Goal: Information Seeking & Learning: Check status

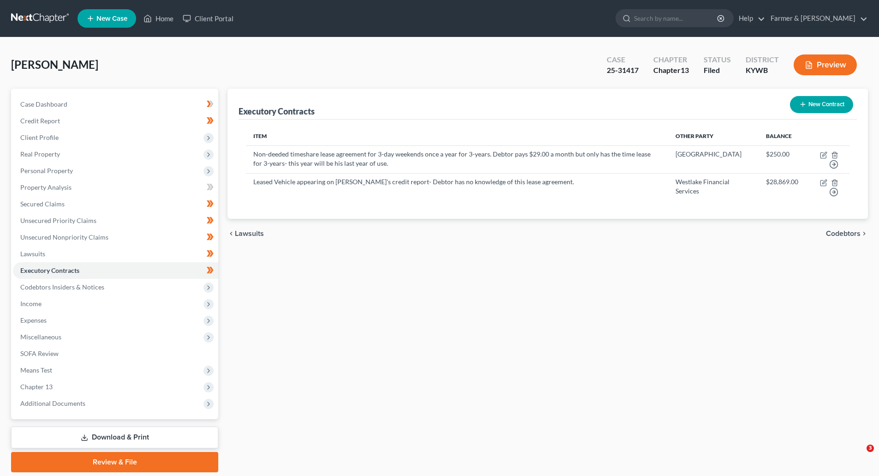
click at [42, 13] on link at bounding box center [40, 18] width 59 height 17
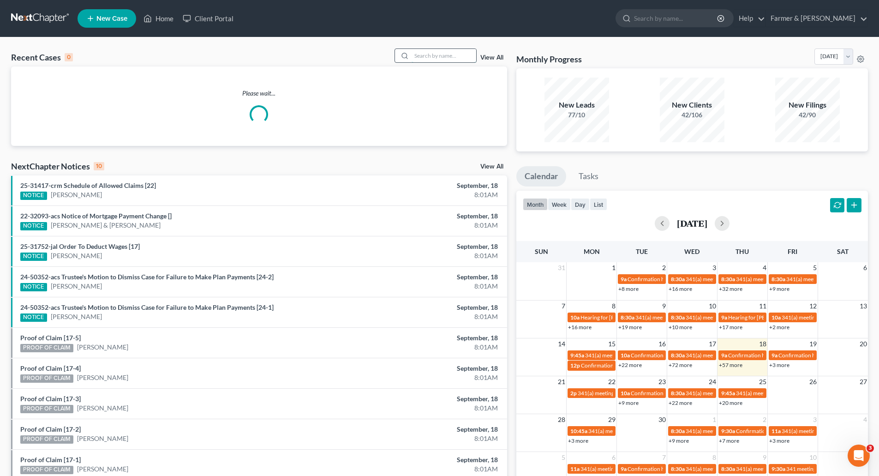
click at [421, 57] on input "search" at bounding box center [444, 55] width 65 height 13
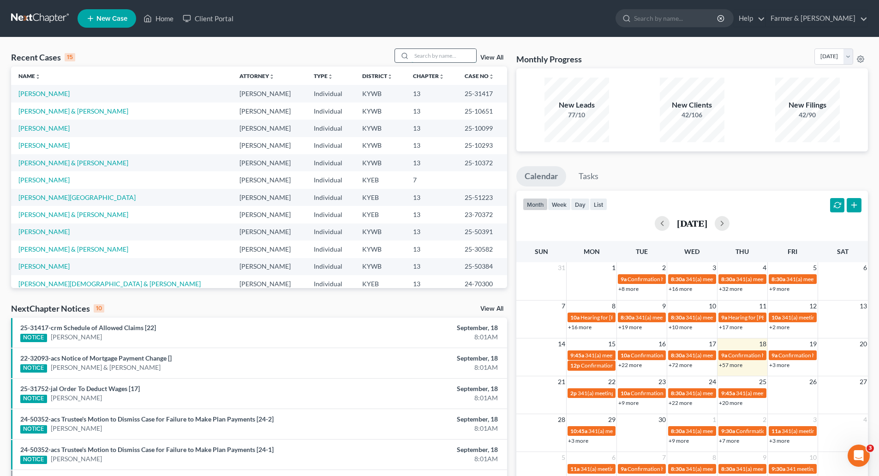
paste input "25-31385"
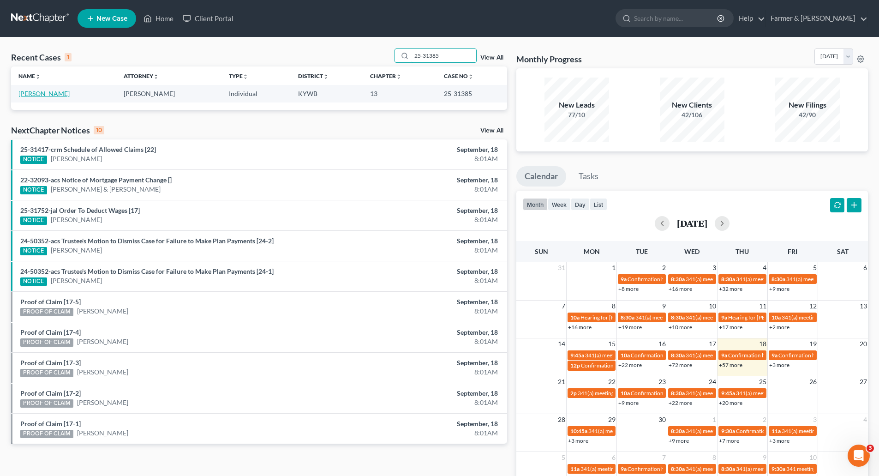
type input "25-31385"
click at [33, 95] on link "[PERSON_NAME]" at bounding box center [43, 94] width 51 height 8
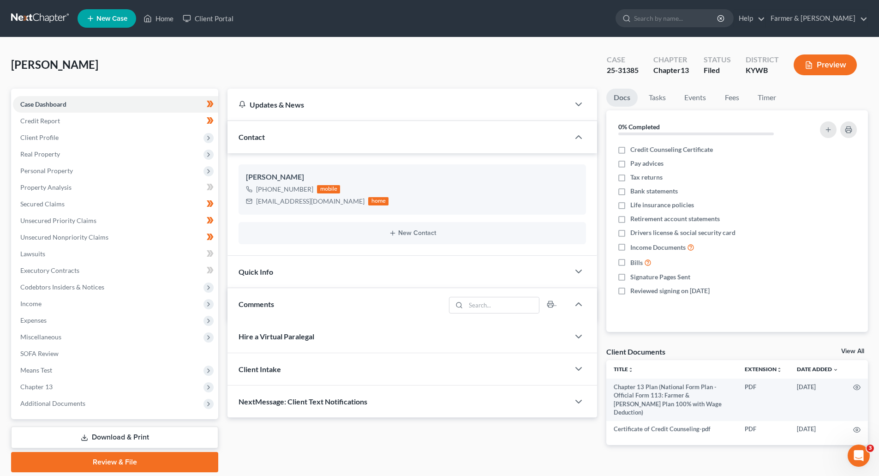
scroll to position [217, 0]
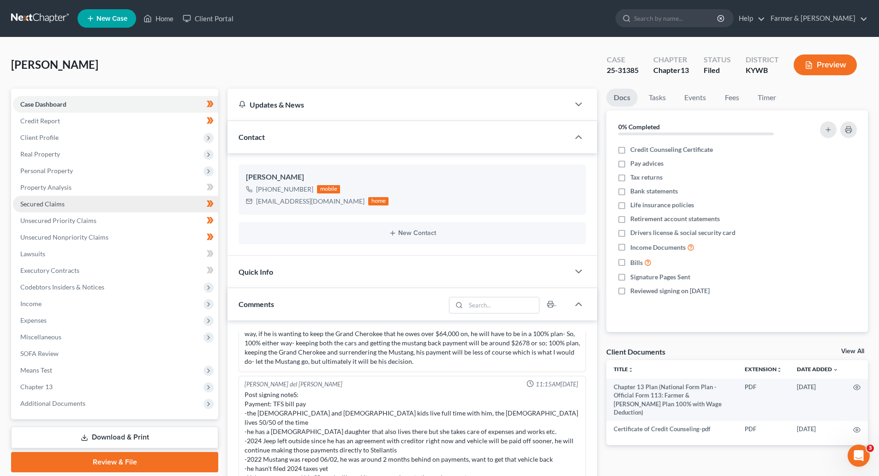
click at [57, 202] on span "Secured Claims" at bounding box center [42, 204] width 44 height 8
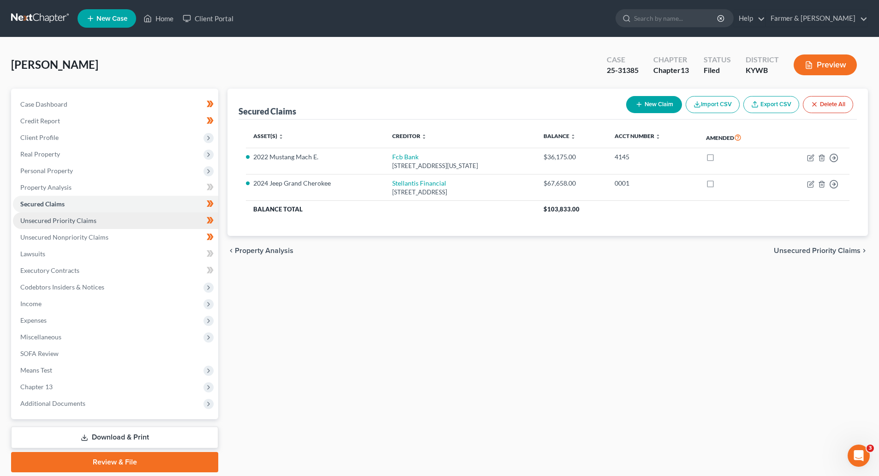
click at [81, 219] on span "Unsecured Priority Claims" at bounding box center [58, 221] width 76 height 8
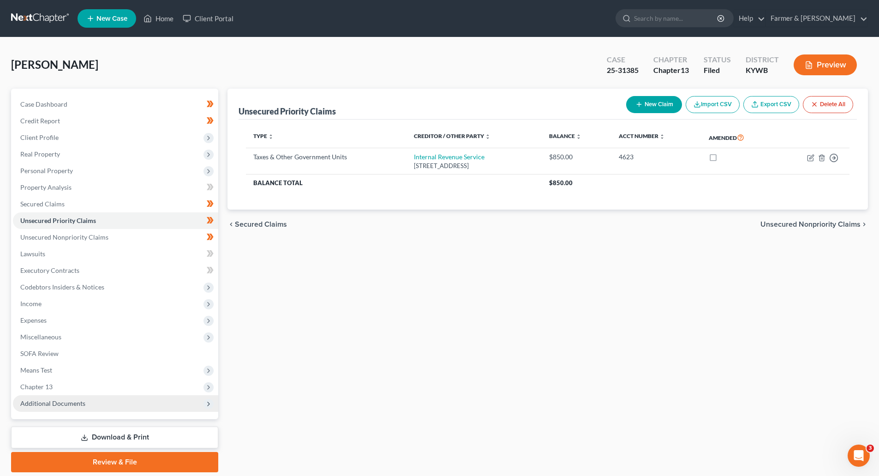
click at [64, 404] on span "Additional Documents" at bounding box center [52, 403] width 65 height 8
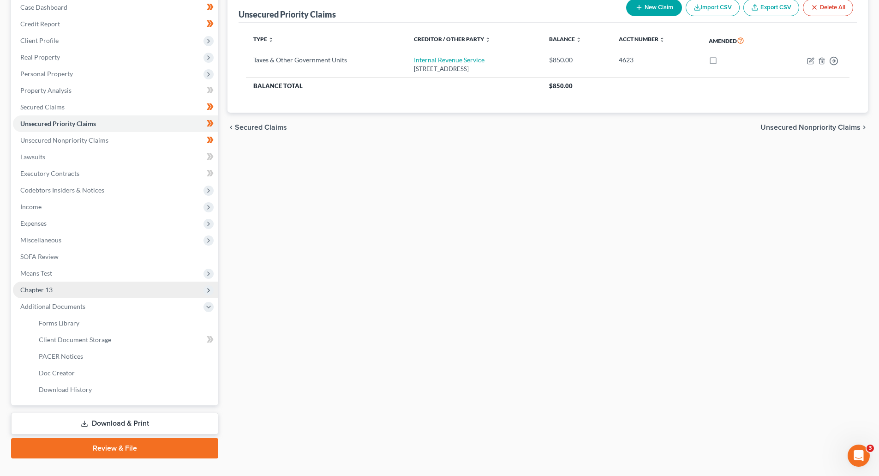
scroll to position [114, 0]
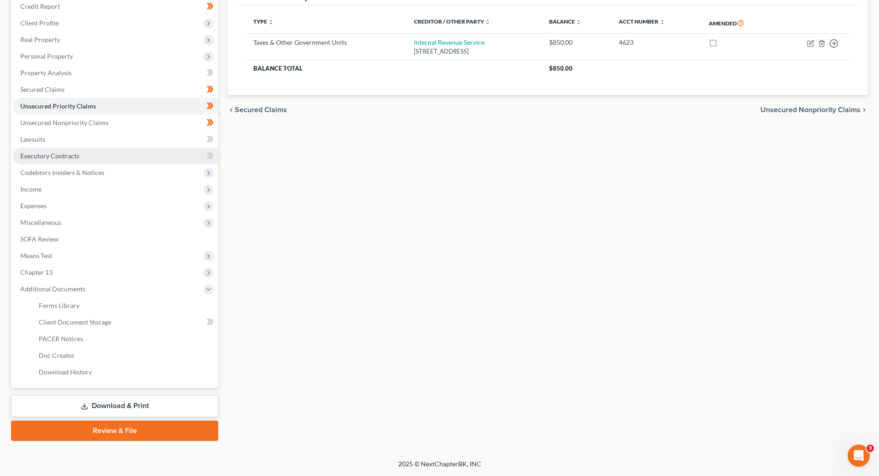
click at [31, 156] on span "Executory Contracts" at bounding box center [49, 156] width 59 height 8
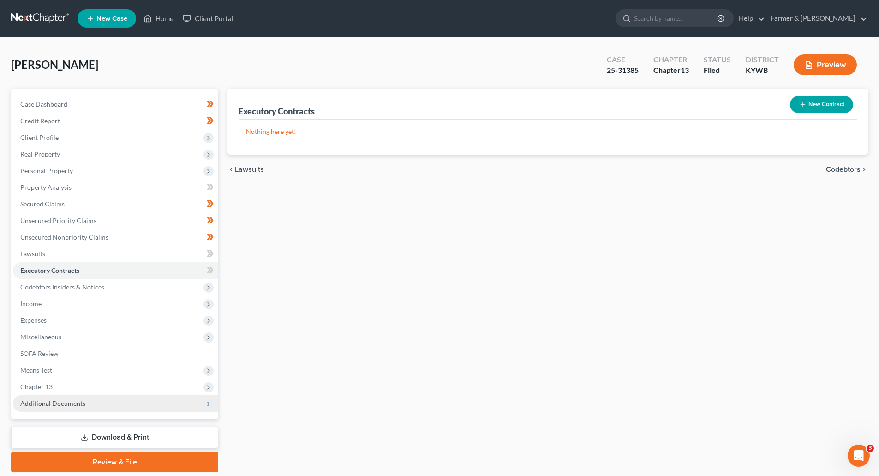
click at [48, 406] on span "Additional Documents" at bounding box center [52, 403] width 65 height 8
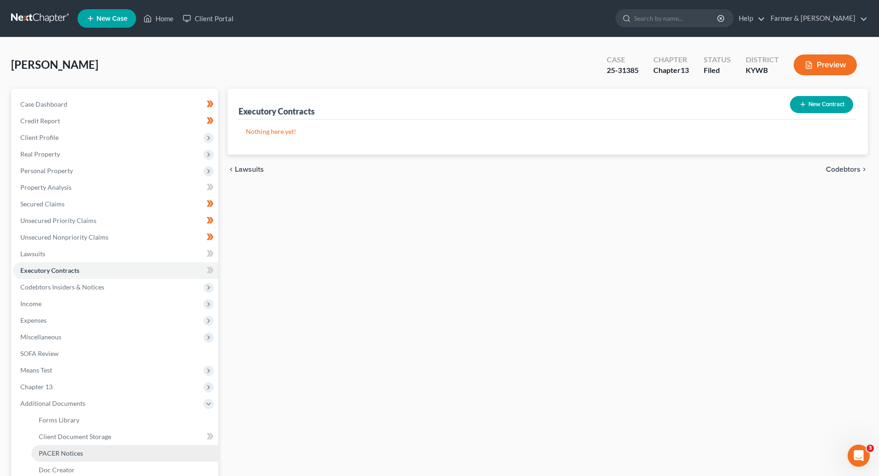
click at [53, 454] on span "PACER Notices" at bounding box center [61, 453] width 44 height 8
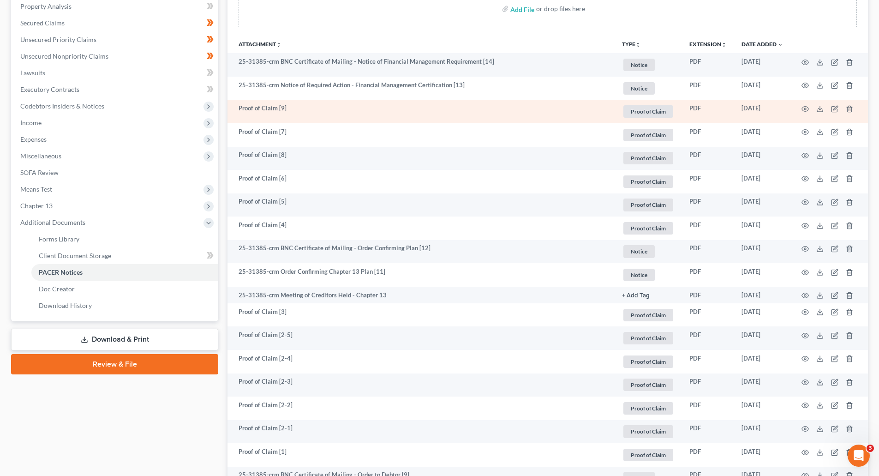
scroll to position [185, 0]
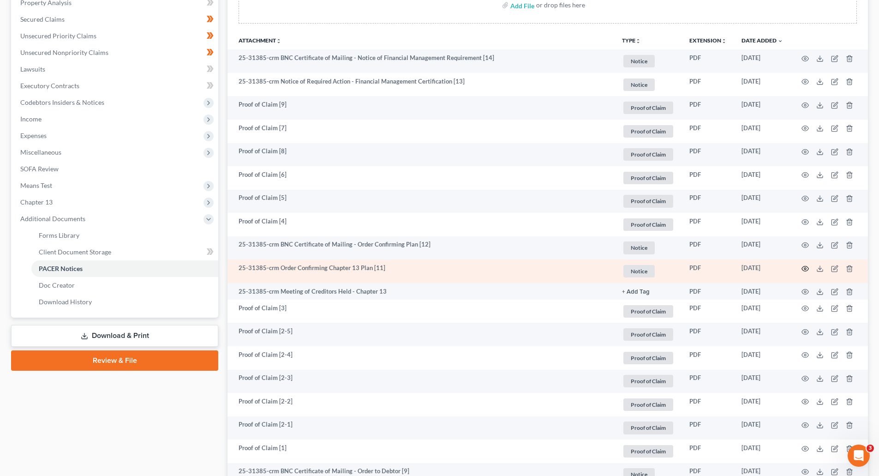
click at [804, 269] on icon "button" at bounding box center [805, 268] width 7 height 7
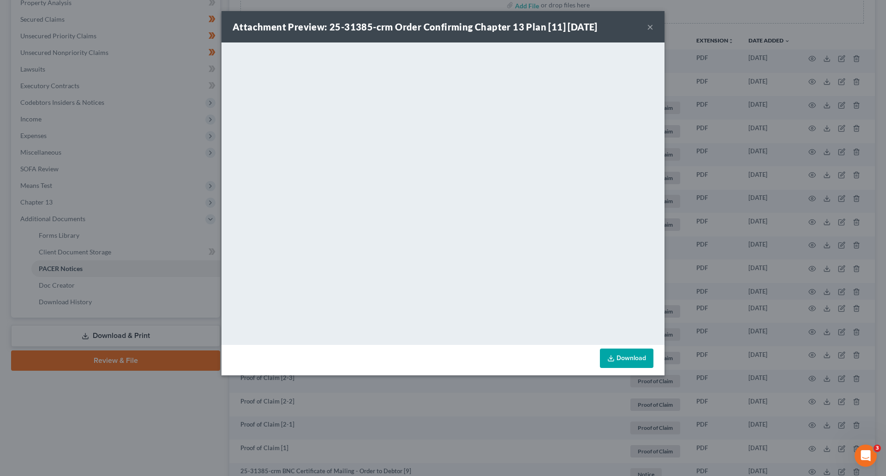
click at [648, 25] on button "×" at bounding box center [650, 26] width 6 height 11
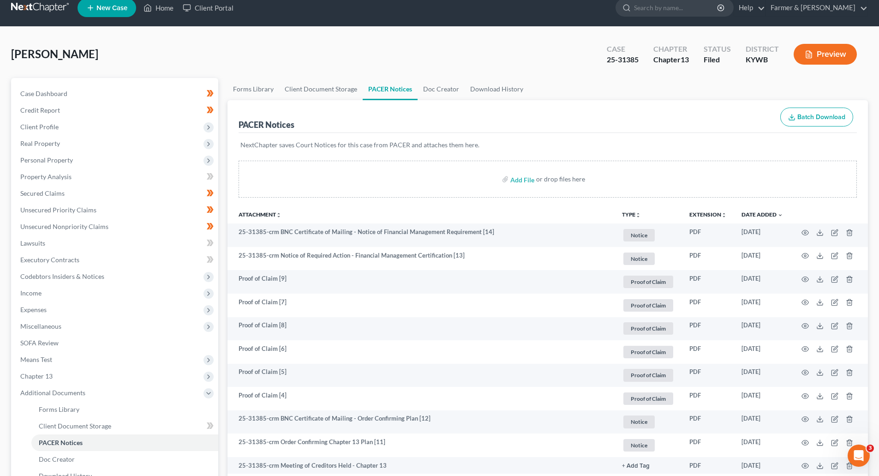
scroll to position [0, 0]
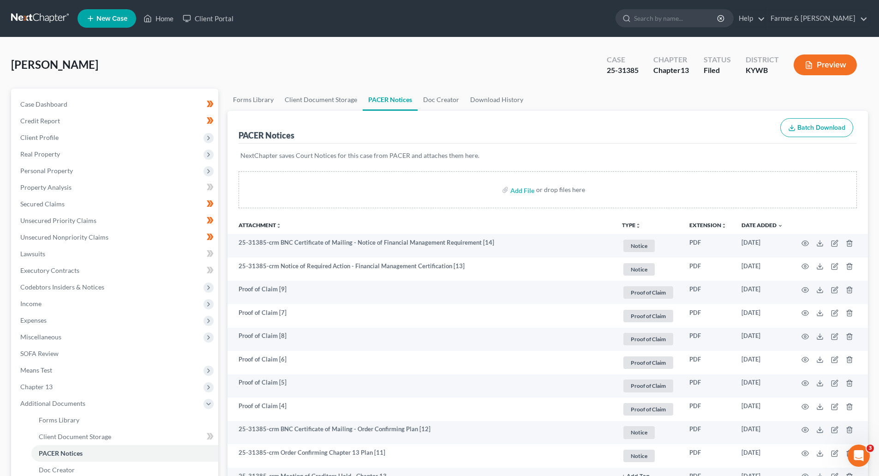
click at [43, 16] on link at bounding box center [40, 18] width 59 height 17
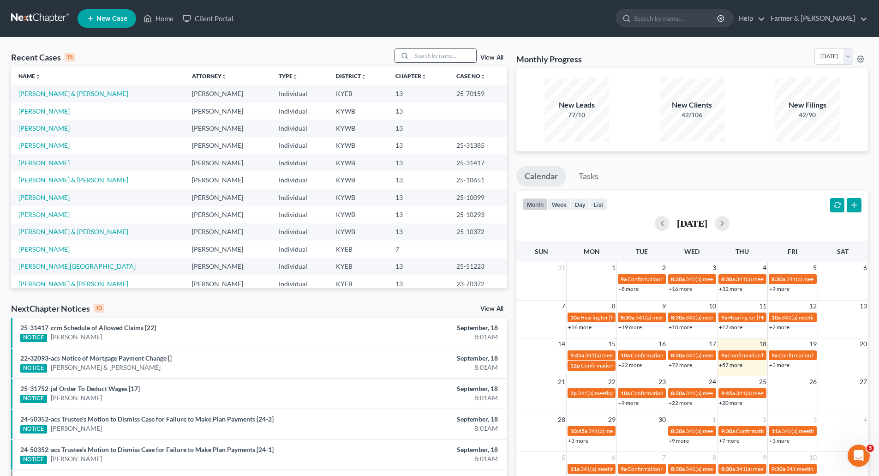
click at [420, 57] on input "search" at bounding box center [444, 55] width 65 height 13
paste input "25-31392"
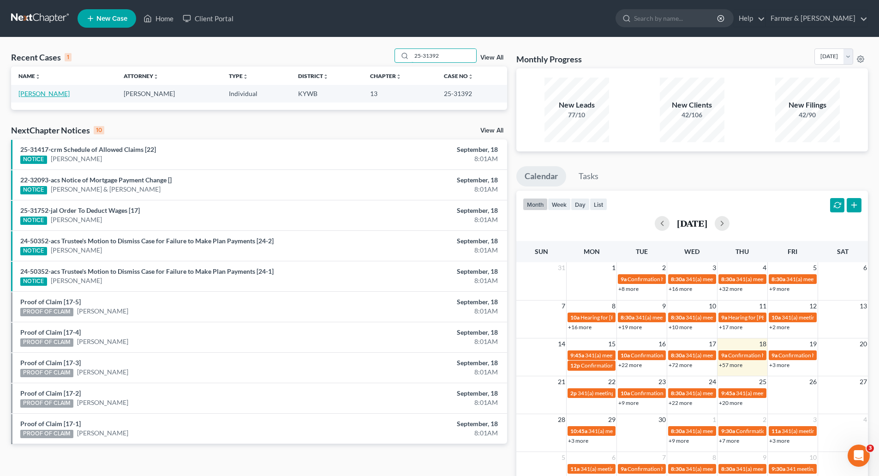
type input "25-31392"
click at [33, 94] on link "Mitchell, Alicia" at bounding box center [43, 94] width 51 height 8
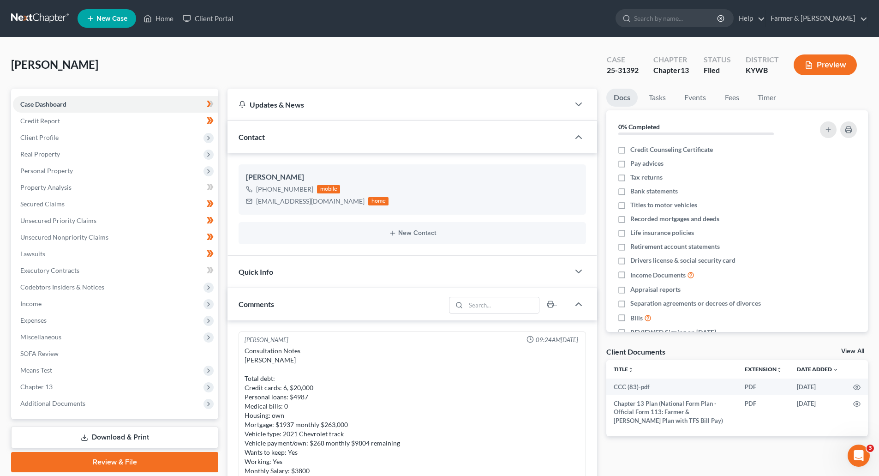
scroll to position [272, 0]
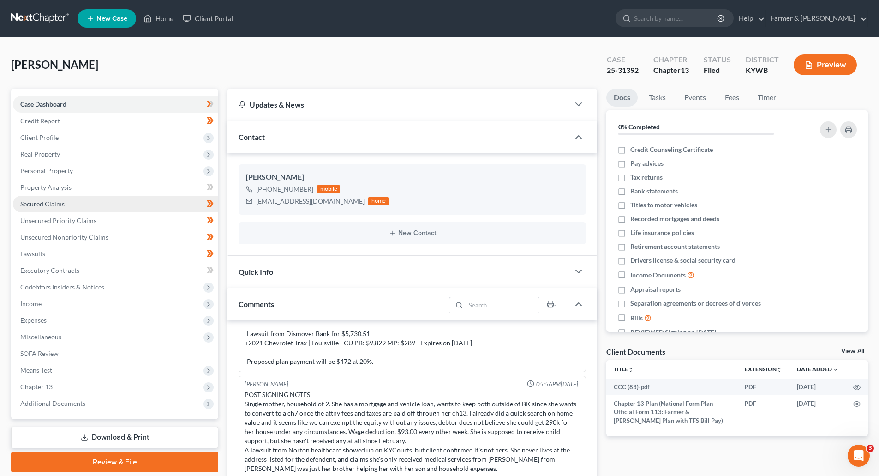
click at [33, 210] on link "Secured Claims" at bounding box center [115, 204] width 205 height 17
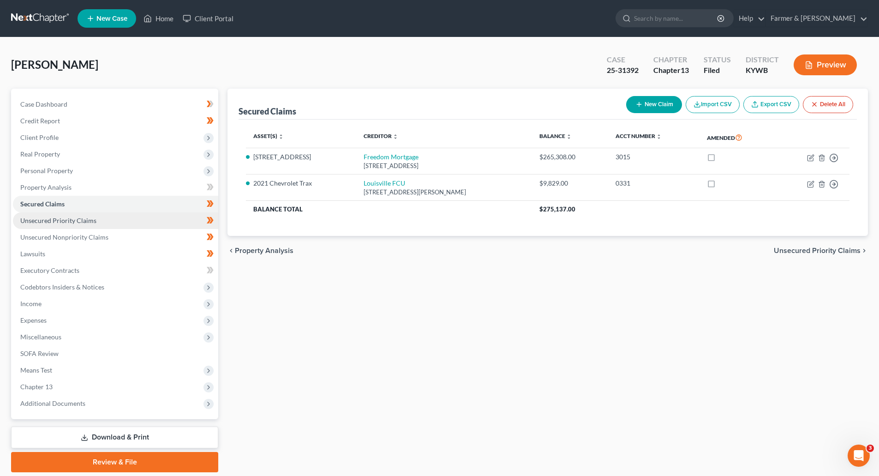
click at [36, 219] on span "Unsecured Priority Claims" at bounding box center [58, 221] width 76 height 8
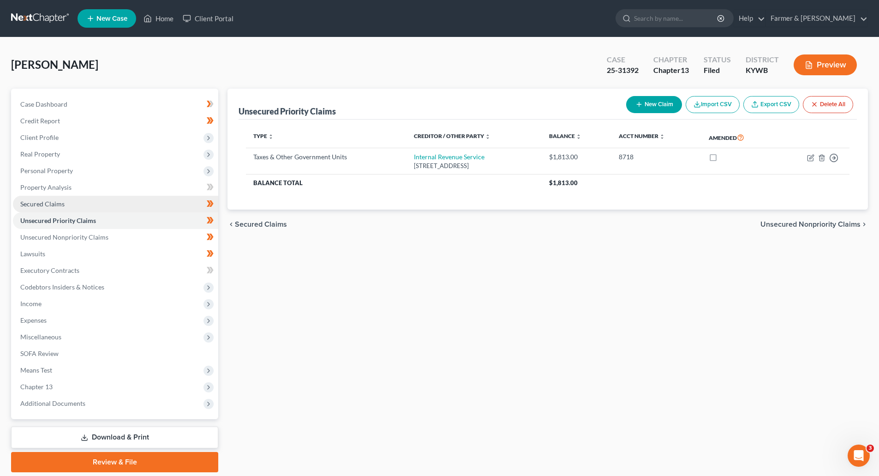
click at [41, 208] on link "Secured Claims" at bounding box center [115, 204] width 205 height 17
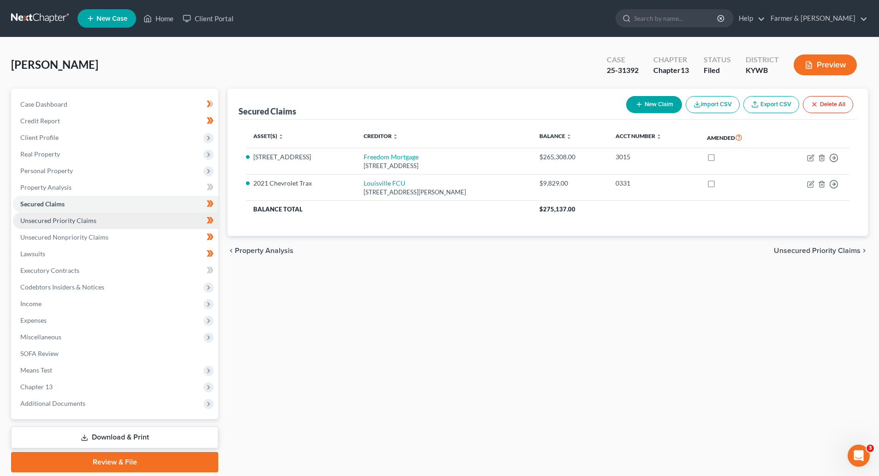
click at [54, 217] on span "Unsecured Priority Claims" at bounding box center [58, 221] width 76 height 8
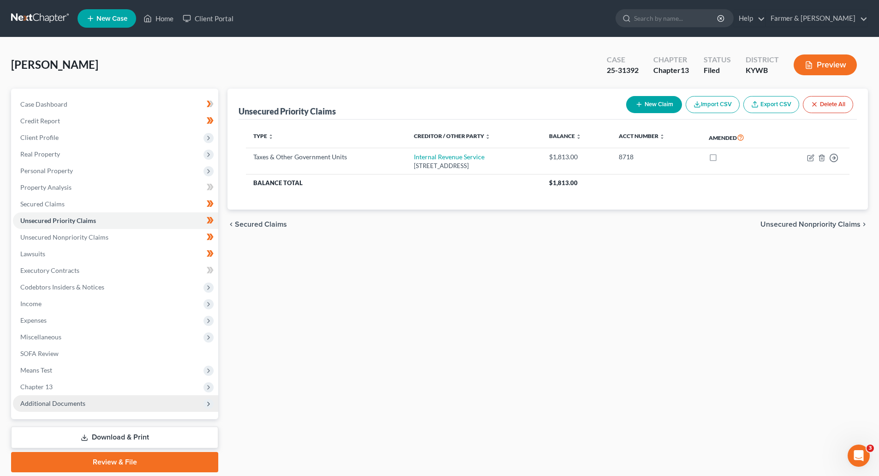
click at [32, 409] on span "Additional Documents" at bounding box center [115, 403] width 205 height 17
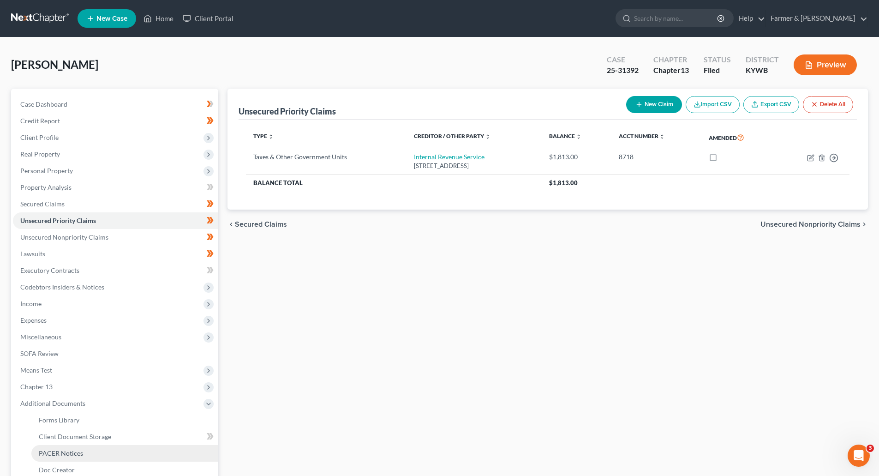
click at [43, 454] on span "PACER Notices" at bounding box center [61, 453] width 44 height 8
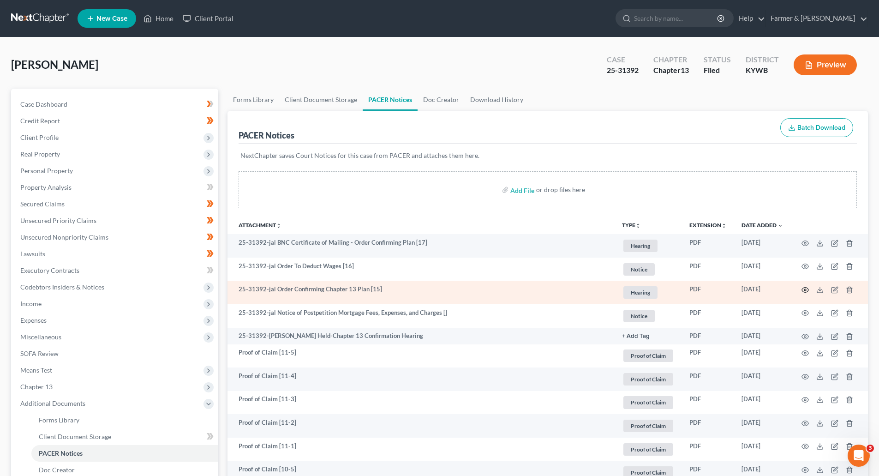
click at [803, 291] on icon "button" at bounding box center [805, 290] width 7 height 5
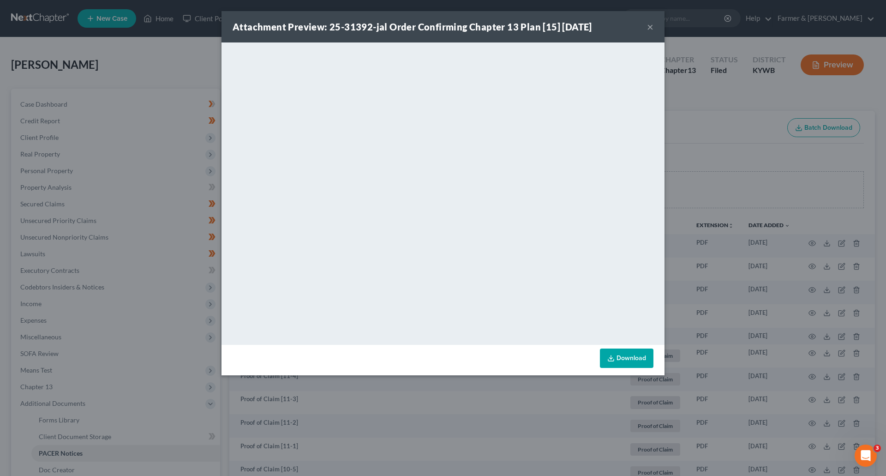
click at [650, 26] on button "×" at bounding box center [650, 26] width 6 height 11
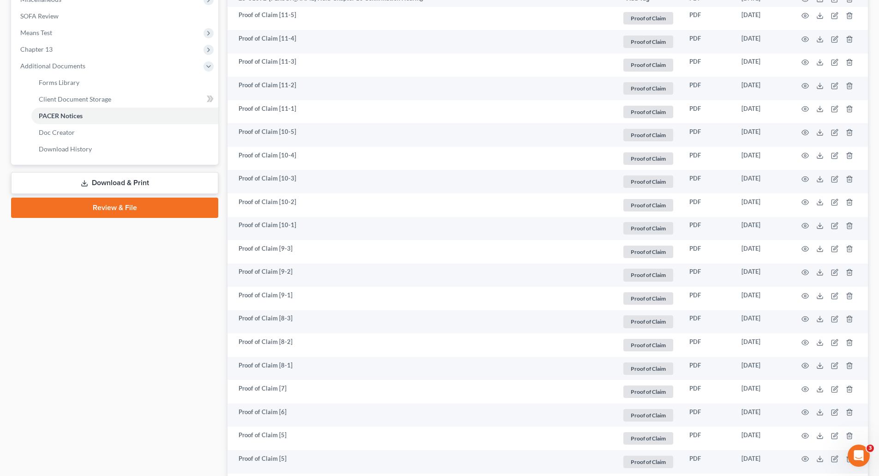
scroll to position [369, 0]
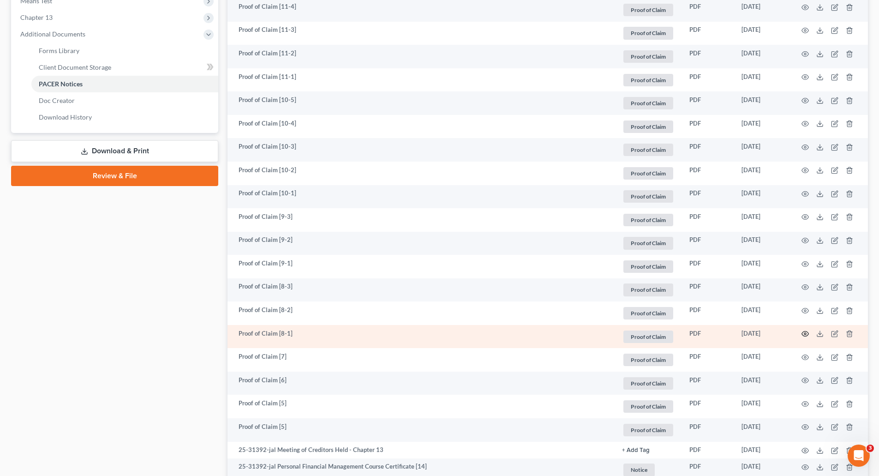
click at [803, 335] on icon "button" at bounding box center [805, 333] width 7 height 5
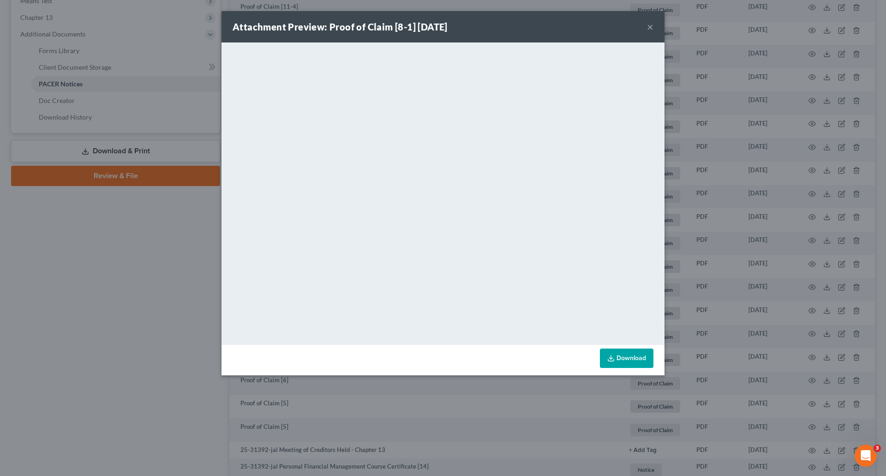
click at [650, 28] on button "×" at bounding box center [650, 26] width 6 height 11
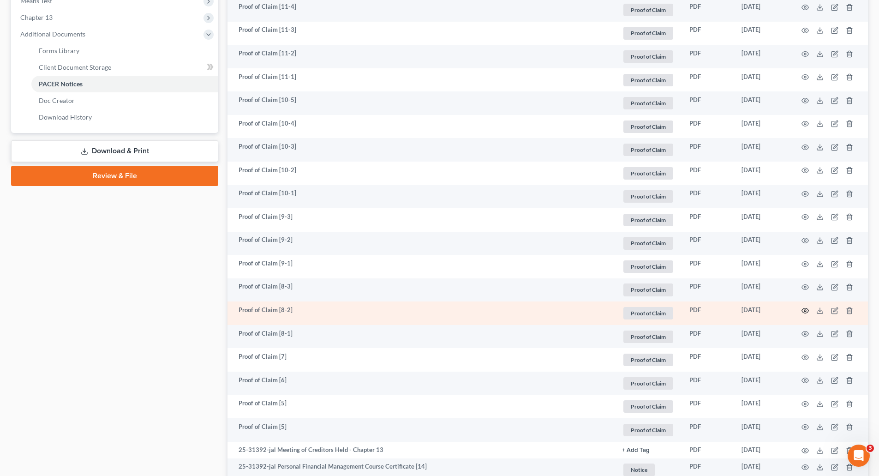
click at [806, 311] on icon "button" at bounding box center [805, 310] width 7 height 7
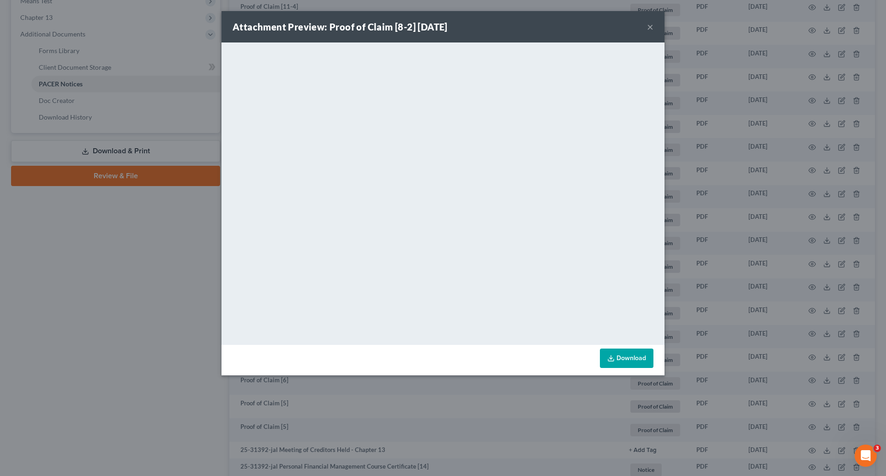
click at [652, 25] on button "×" at bounding box center [650, 26] width 6 height 11
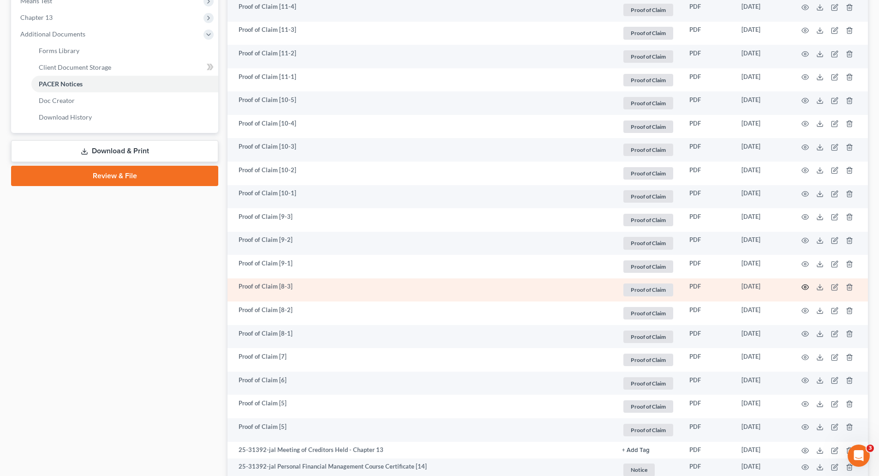
click at [806, 287] on icon "button" at bounding box center [805, 286] width 7 height 7
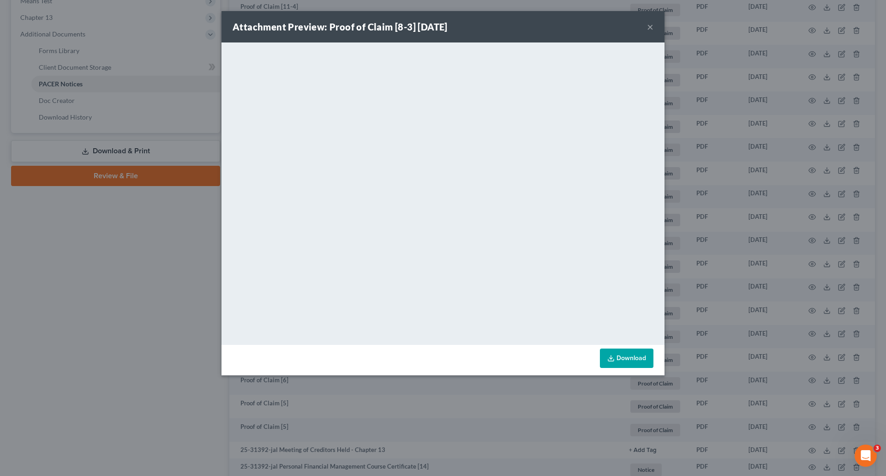
click at [650, 26] on button "×" at bounding box center [650, 26] width 6 height 11
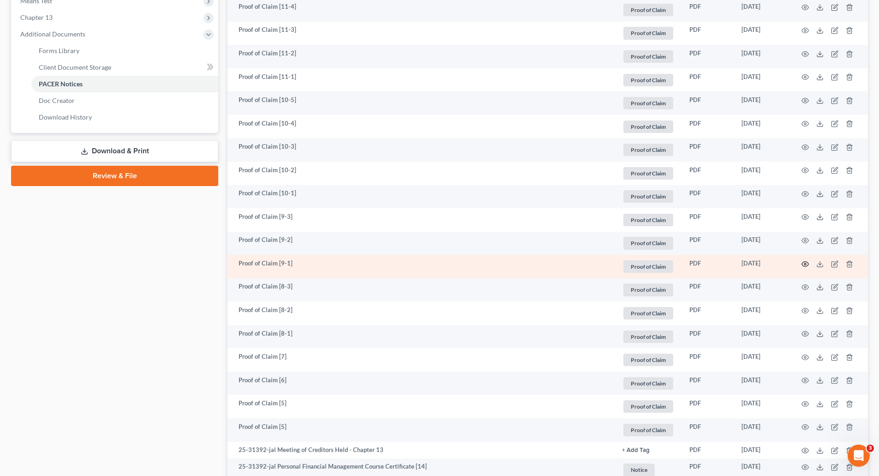
click at [803, 265] on icon "button" at bounding box center [805, 263] width 7 height 5
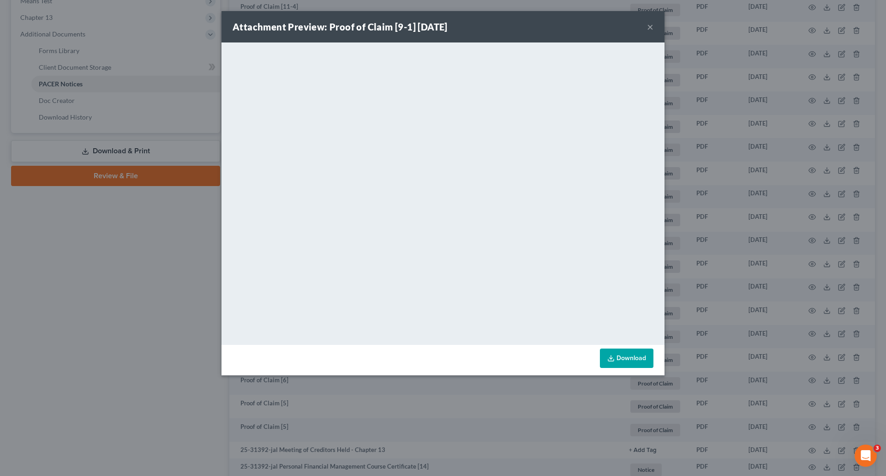
click at [651, 30] on button "×" at bounding box center [650, 26] width 6 height 11
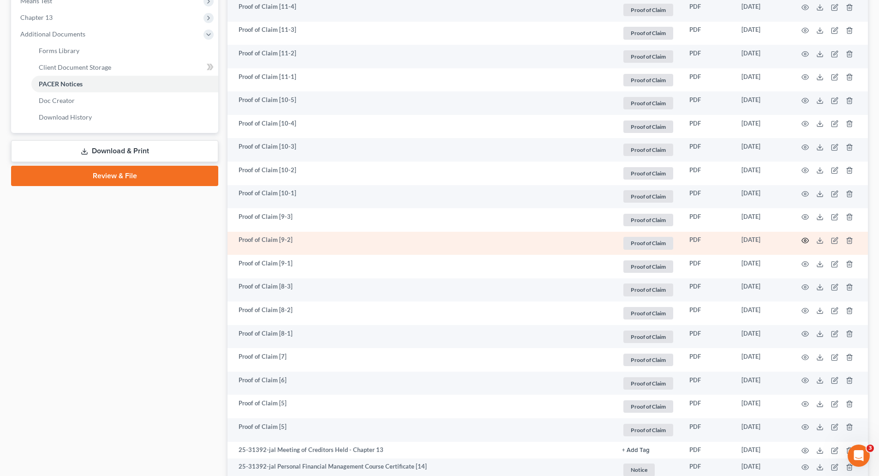
click at [804, 242] on icon "button" at bounding box center [805, 240] width 7 height 5
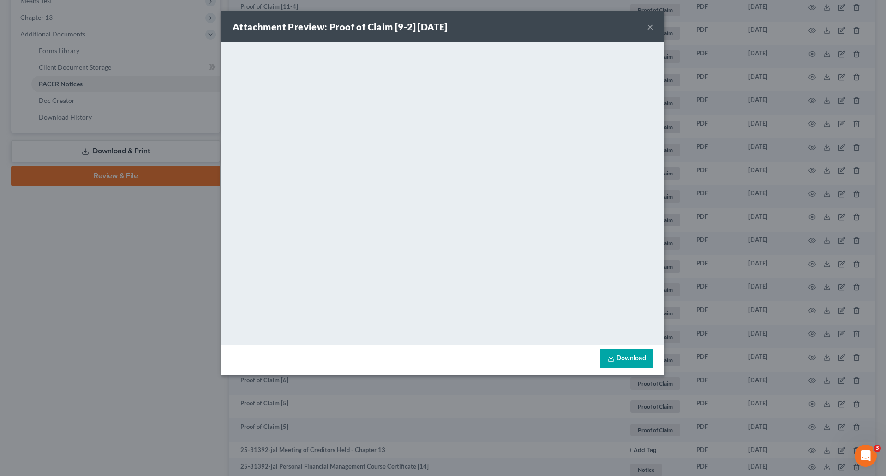
click at [649, 31] on button "×" at bounding box center [650, 26] width 6 height 11
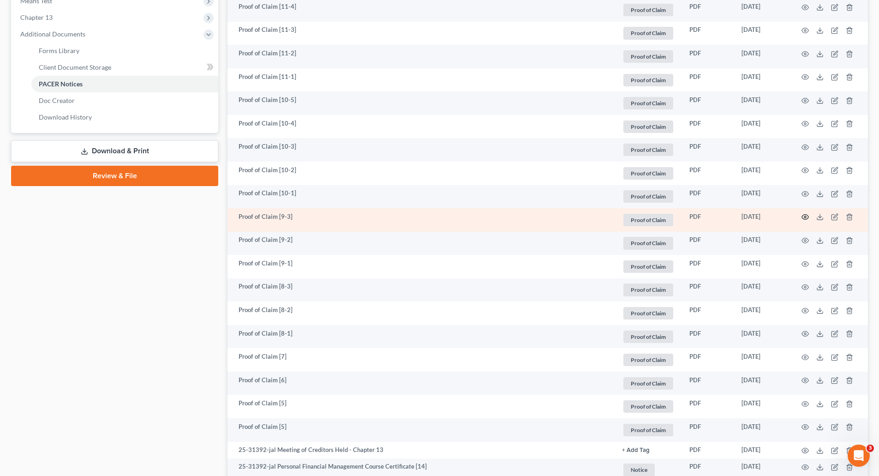
click at [804, 215] on icon "button" at bounding box center [805, 217] width 7 height 5
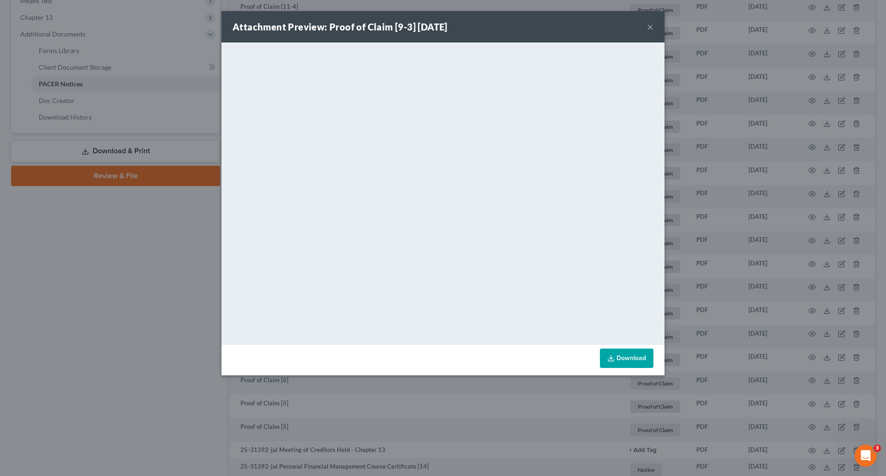
click at [648, 28] on button "×" at bounding box center [650, 26] width 6 height 11
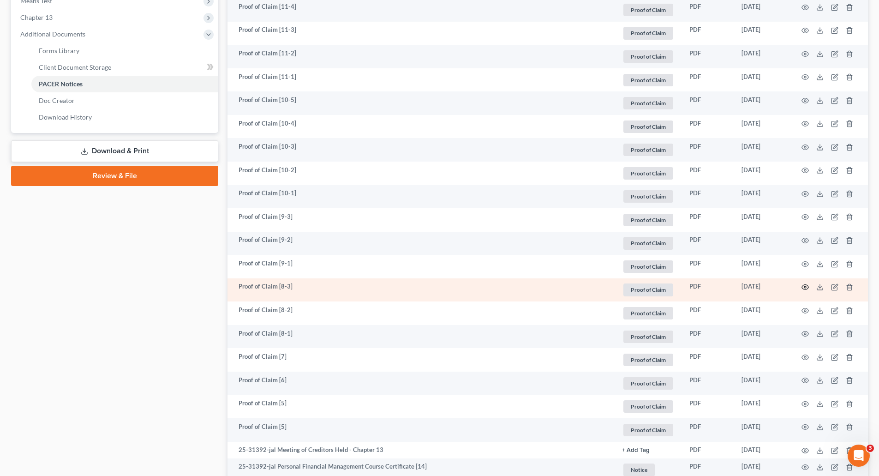
click at [806, 287] on icon "button" at bounding box center [805, 286] width 7 height 7
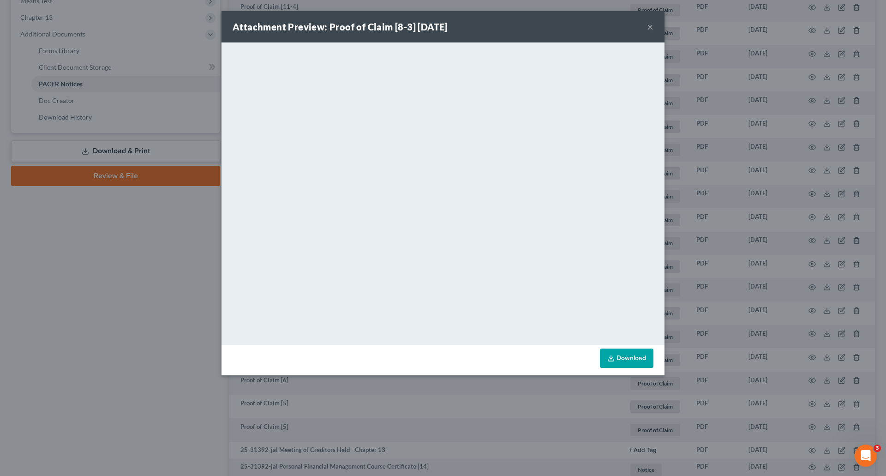
click at [654, 26] on div "Attachment Preview: Proof of Claim [8-3] 08/15/2025 ×" at bounding box center [443, 26] width 443 height 31
click at [650, 26] on button "×" at bounding box center [650, 26] width 6 height 11
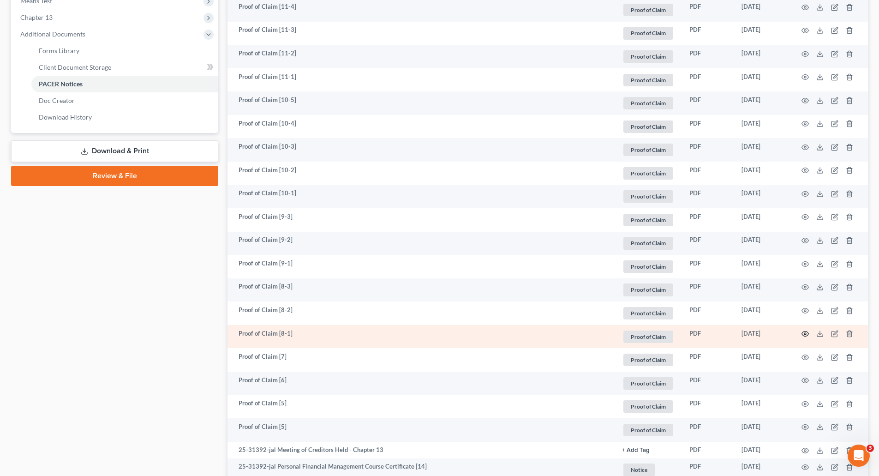
click at [804, 333] on icon "button" at bounding box center [805, 333] width 7 height 7
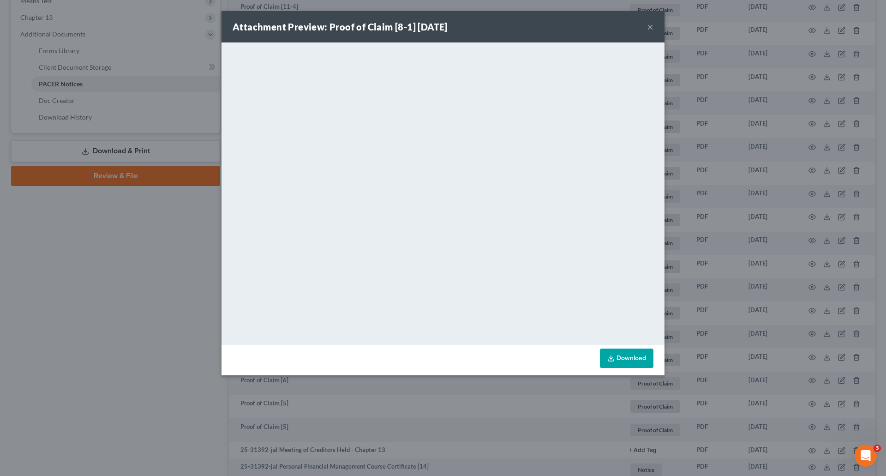
click at [650, 28] on button "×" at bounding box center [650, 26] width 6 height 11
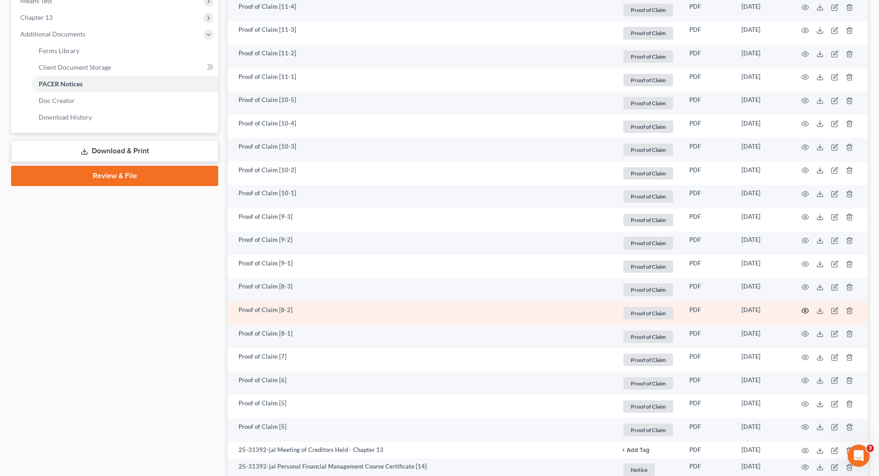
click at [803, 309] on icon "button" at bounding box center [805, 310] width 7 height 5
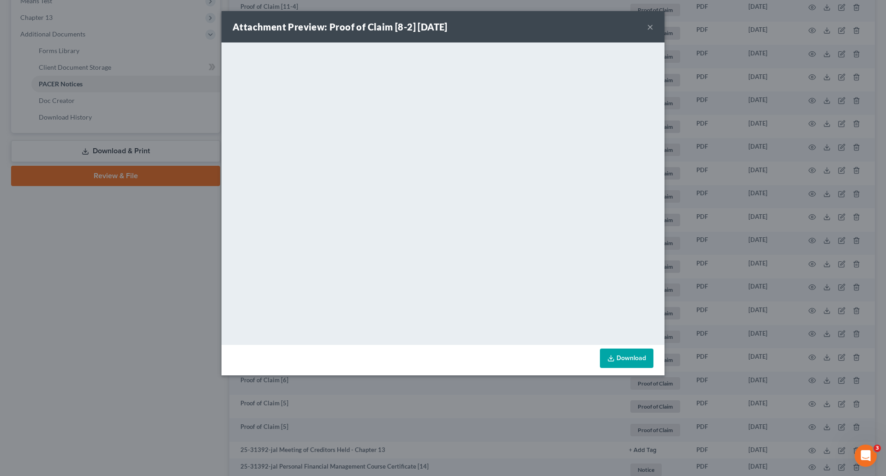
click at [651, 28] on button "×" at bounding box center [650, 26] width 6 height 11
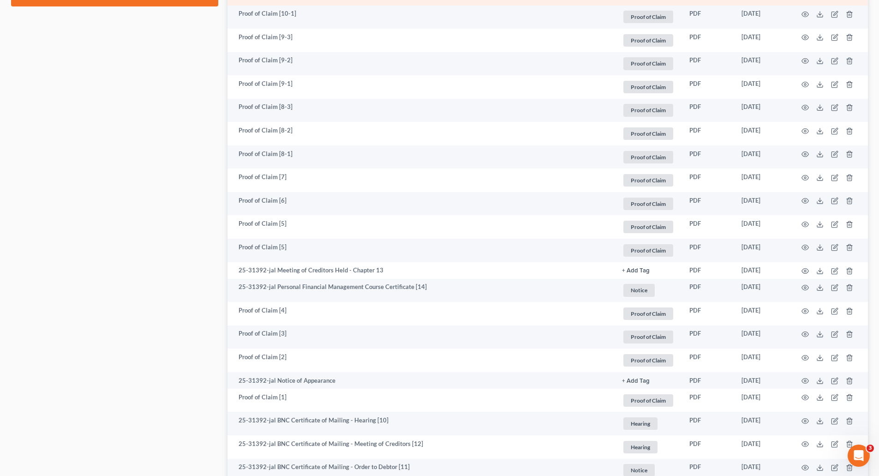
scroll to position [554, 0]
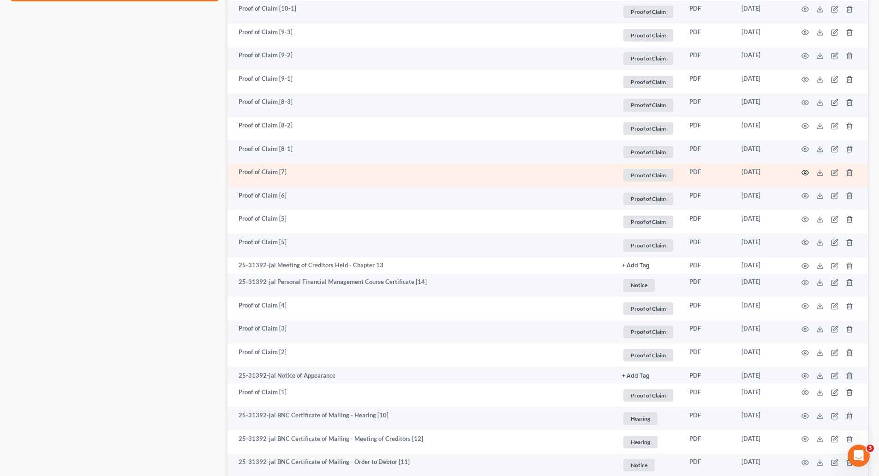
click at [804, 174] on icon "button" at bounding box center [805, 172] width 7 height 7
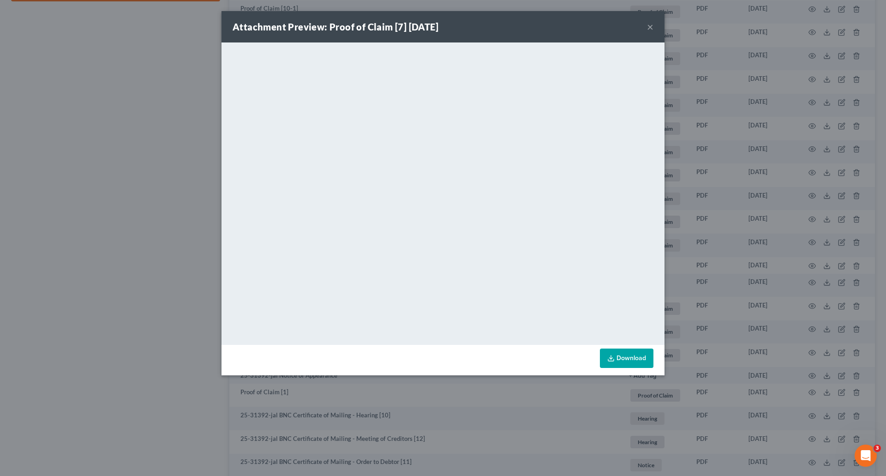
click at [653, 25] on button "×" at bounding box center [650, 26] width 6 height 11
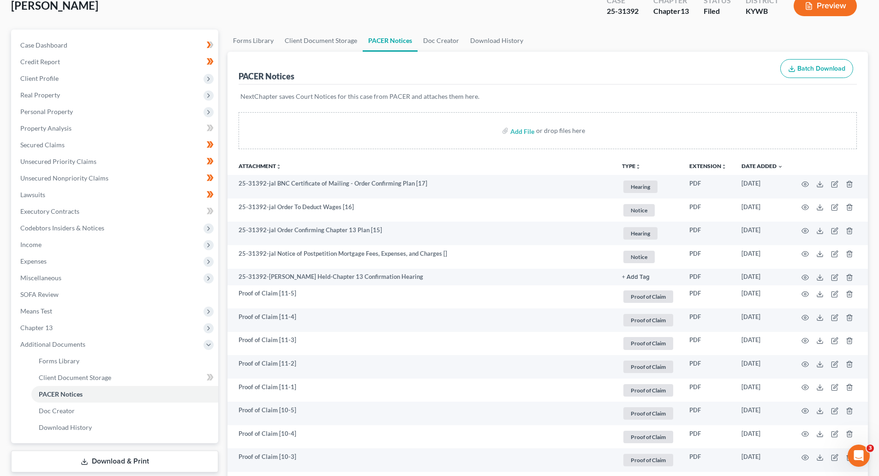
scroll to position [0, 0]
